Goal: Task Accomplishment & Management: Complete application form

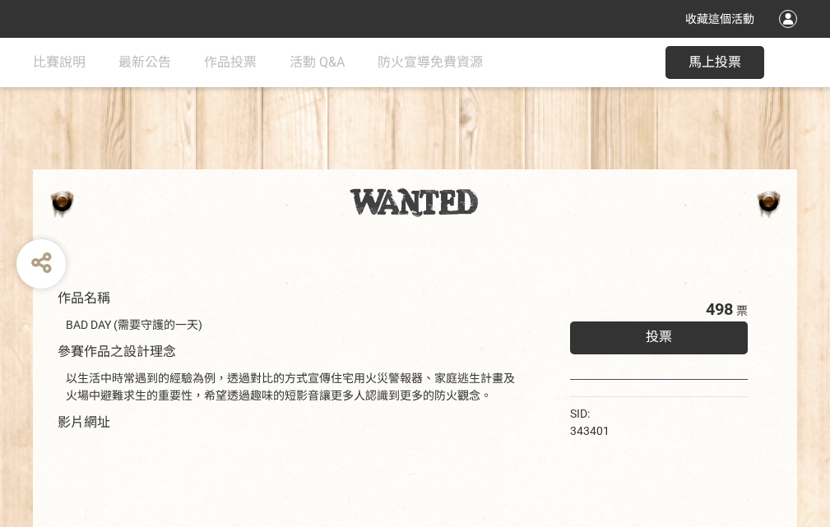
click at [790, 35] on div "收藏這個活動" at bounding box center [415, 19] width 830 height 38
click at [514, 162] on div "作品名稱 BAD DAY (需要守護的一天) 參賽作品之設計理念 以生活中時常遇到的經驗為例，透過對比的方式宣傳住宅用火災警報器、家庭逃生計畫及火場中避難求生…" at bounding box center [415, 383] width 830 height 691
click at [654, 333] on span "投票" at bounding box center [658, 337] width 26 height 16
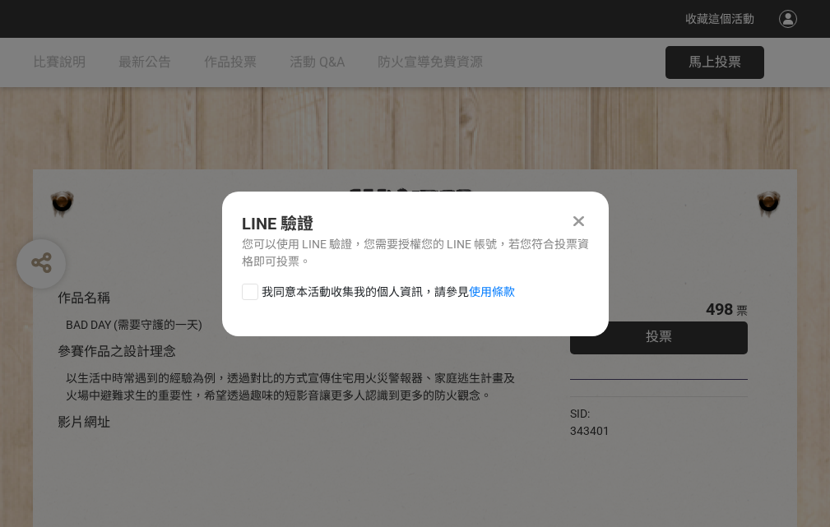
click at [248, 289] on div at bounding box center [250, 292] width 16 height 16
checkbox input "true"
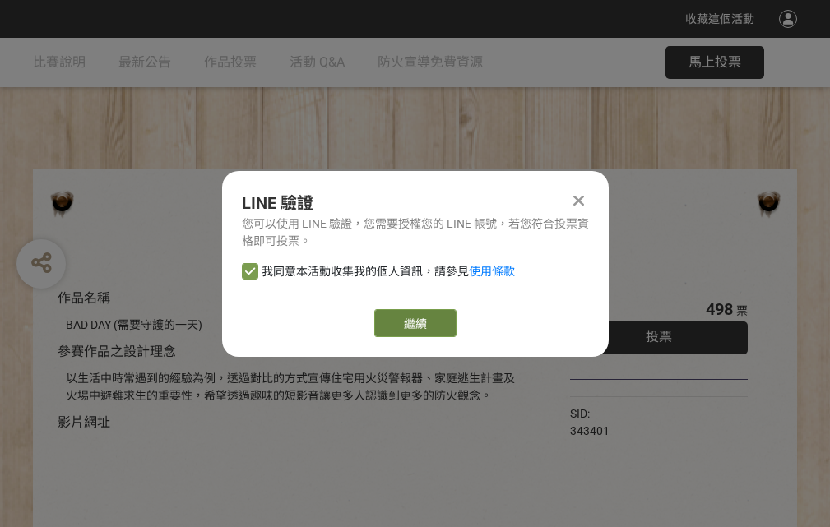
click at [414, 323] on link "繼續" at bounding box center [415, 323] width 82 height 28
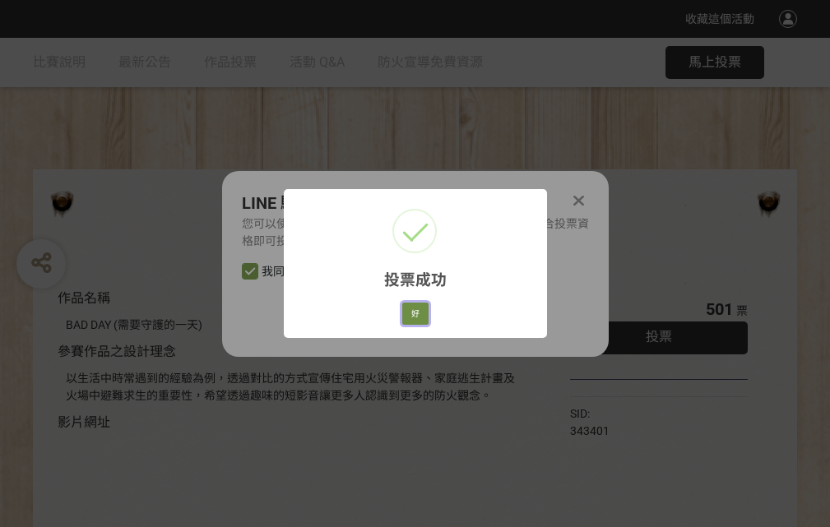
click at [410, 311] on button "好" at bounding box center [415, 314] width 26 height 23
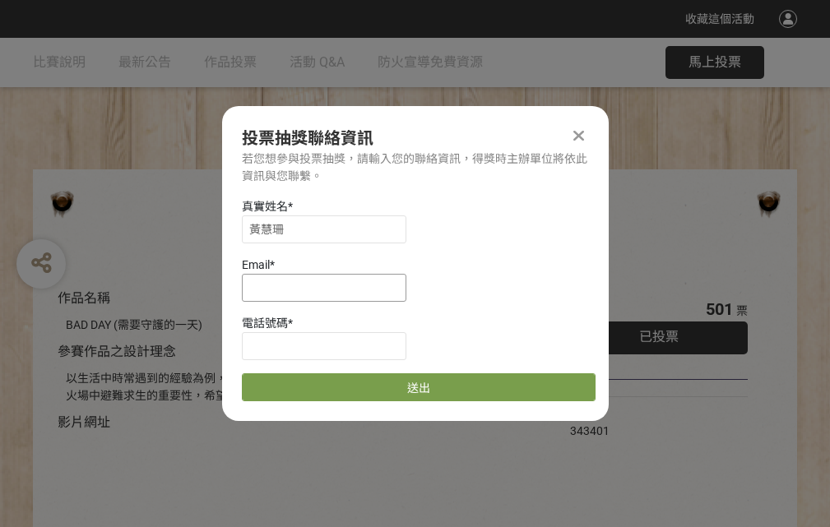
click at [329, 287] on input at bounding box center [324, 288] width 164 height 28
type input "[EMAIL_ADDRESS][DOMAIN_NAME]"
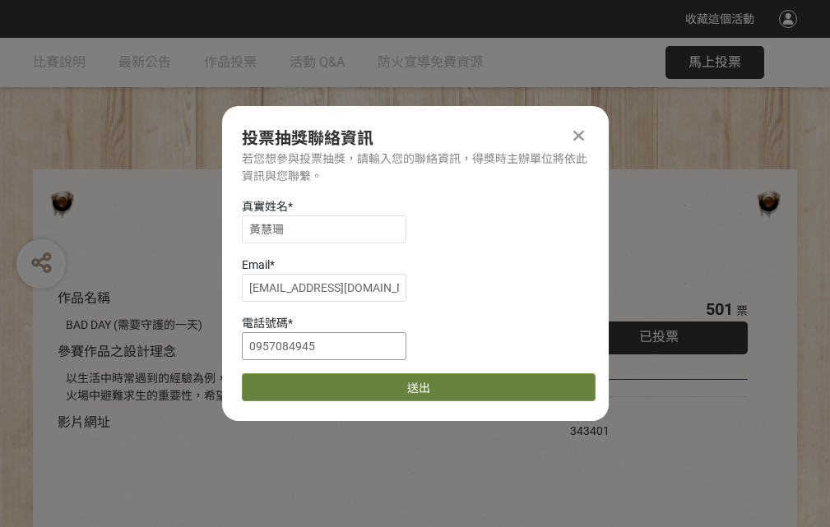
type input "0957084945"
click at [289, 382] on button "送出" at bounding box center [419, 387] width 354 height 28
